Goal: Task Accomplishment & Management: Complete application form

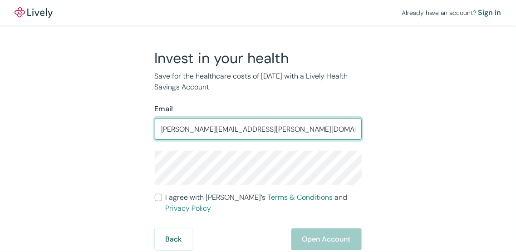
type input "[PERSON_NAME][EMAIL_ADDRESS][PERSON_NAME][DOMAIN_NAME]"
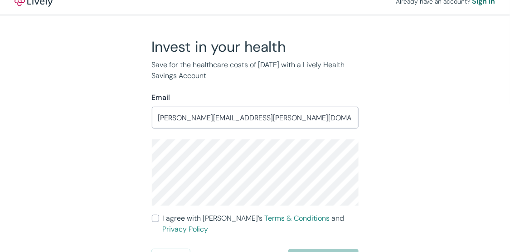
scroll to position [19, 0]
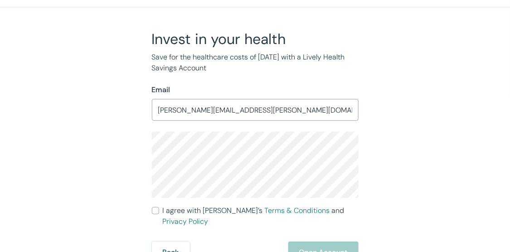
click at [155, 209] on input "I agree with Lively’s Terms & Conditions and Privacy Policy" at bounding box center [155, 210] width 7 height 7
checkbox input "true"
click at [325, 244] on button "Open Account" at bounding box center [323, 252] width 70 height 22
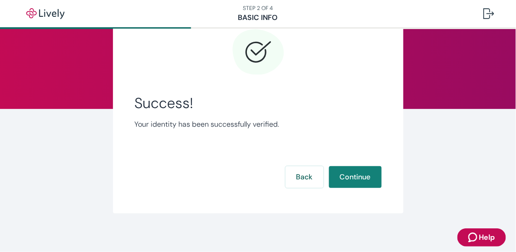
scroll to position [61, 0]
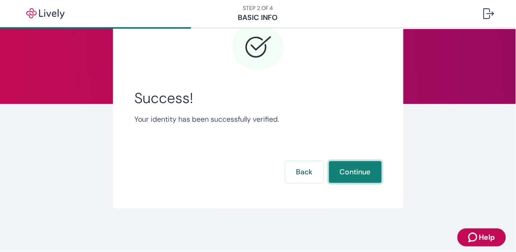
click at [349, 171] on button "Continue" at bounding box center [355, 172] width 53 height 22
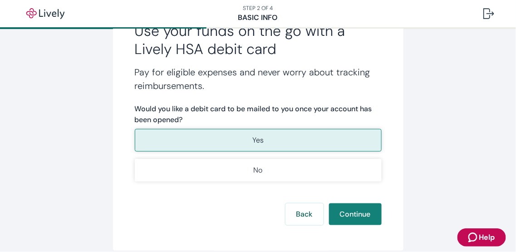
scroll to position [192, 0]
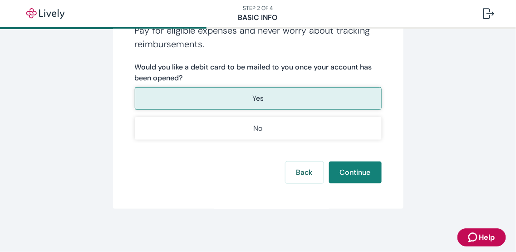
click at [320, 99] on button "Yes" at bounding box center [258, 98] width 247 height 23
click at [348, 172] on button "Continue" at bounding box center [355, 172] width 53 height 22
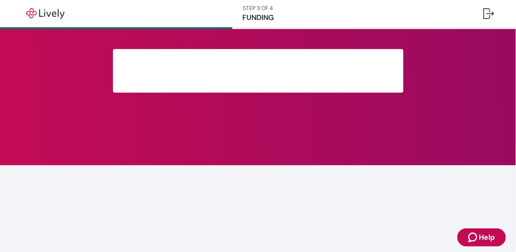
scroll to position [132, 0]
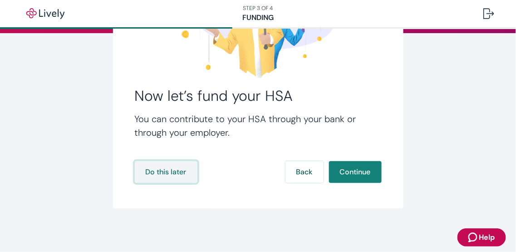
click at [170, 173] on button "Do this later" at bounding box center [166, 172] width 63 height 22
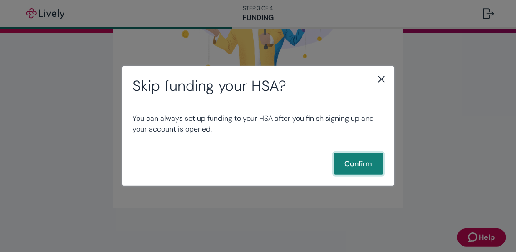
click at [351, 166] on button "Confirm" at bounding box center [358, 164] width 49 height 22
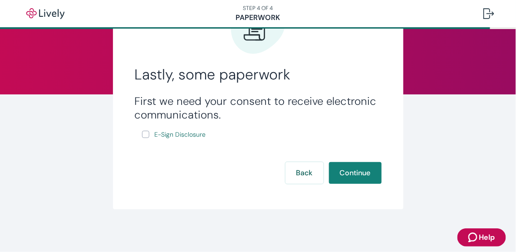
scroll to position [72, 0]
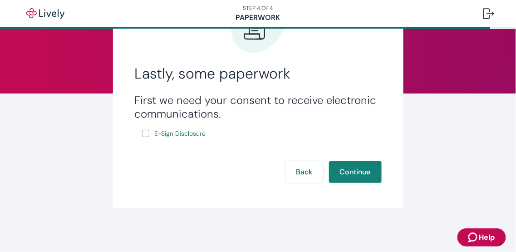
click at [142, 132] on input "E-Sign Disclosure" at bounding box center [145, 133] width 7 height 7
checkbox input "true"
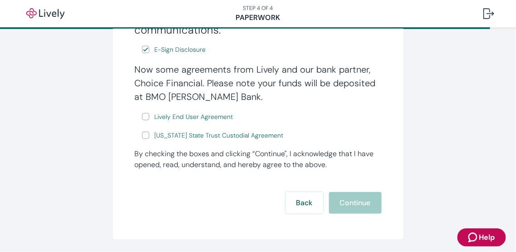
scroll to position [154, 0]
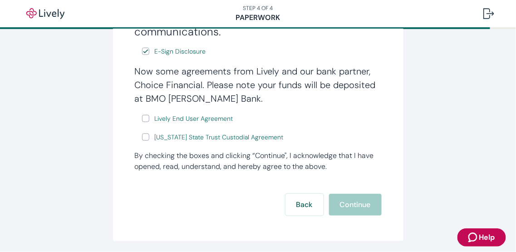
click at [145, 118] on input "Lively End User Agreement" at bounding box center [145, 118] width 7 height 7
checkbox input "true"
click at [144, 140] on input "Wyoming State Trust Custodial Agreement" at bounding box center [145, 136] width 7 height 7
checkbox input "true"
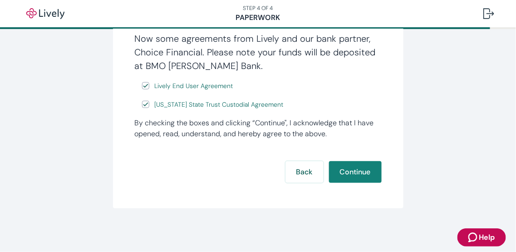
scroll to position [187, 0]
click at [352, 176] on button "Continue" at bounding box center [355, 172] width 53 height 22
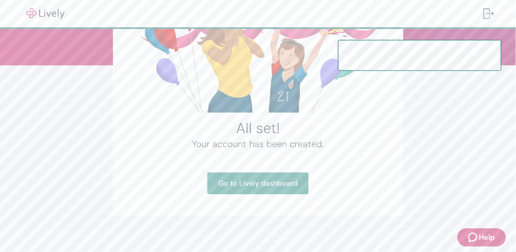
scroll to position [107, 0]
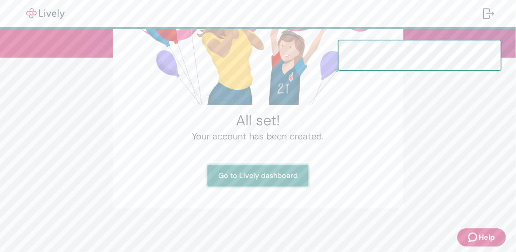
click at [279, 175] on link "Go to Lively dashboard" at bounding box center [257, 176] width 101 height 22
